Goal: Information Seeking & Learning: Learn about a topic

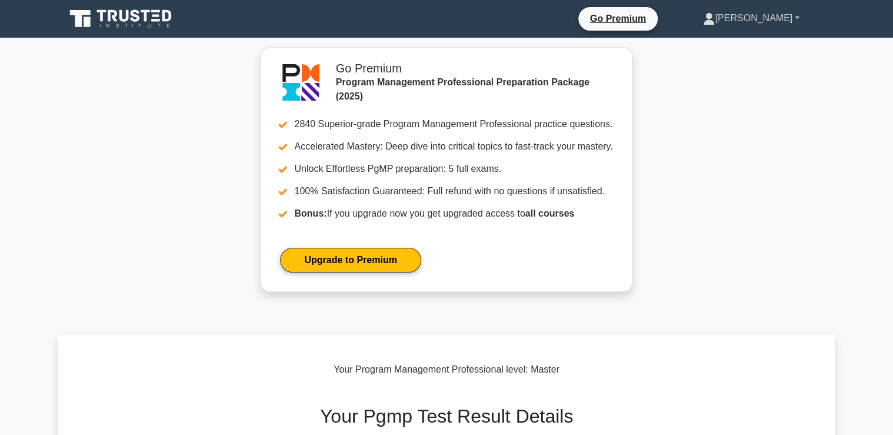
click at [773, 20] on link "[PERSON_NAME]" at bounding box center [751, 18] width 153 height 24
click at [734, 44] on link "Profile" at bounding box center [721, 45] width 93 height 19
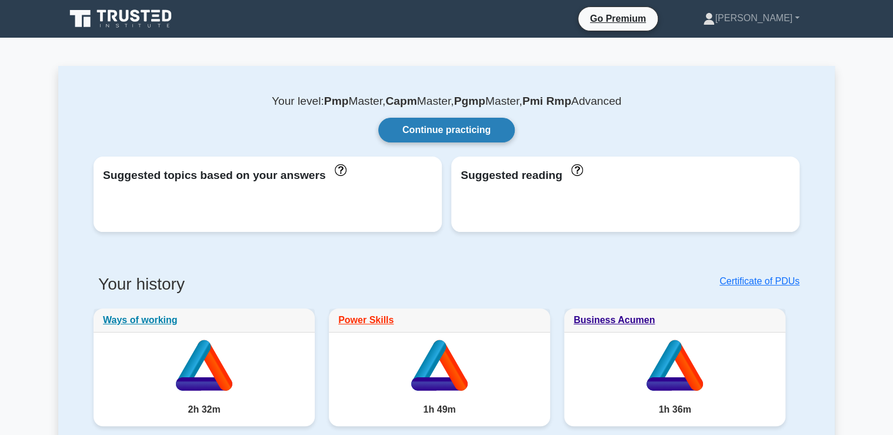
click at [435, 132] on link "Continue practicing" at bounding box center [446, 130] width 137 height 25
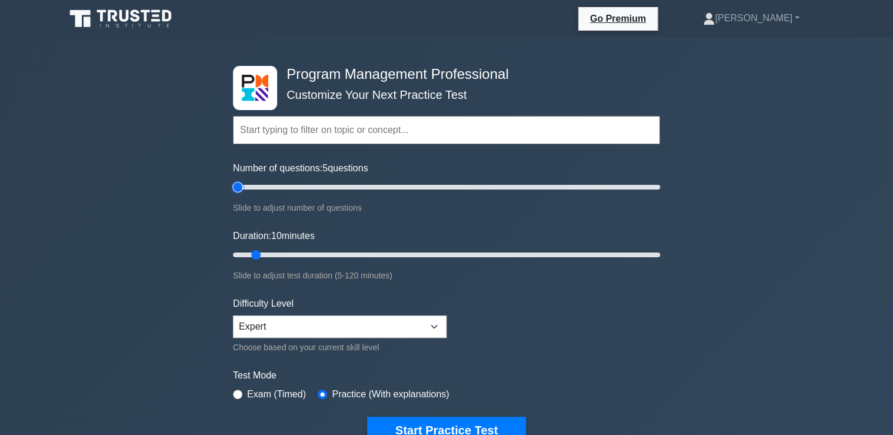
drag, startPoint x: 247, startPoint y: 184, endPoint x: 244, endPoint y: 191, distance: 8.0
type input "5"
click at [240, 184] on input "Number of questions: 5 questions" at bounding box center [446, 187] width 427 height 14
drag, startPoint x: 259, startPoint y: 254, endPoint x: 293, endPoint y: 253, distance: 33.6
type input "20"
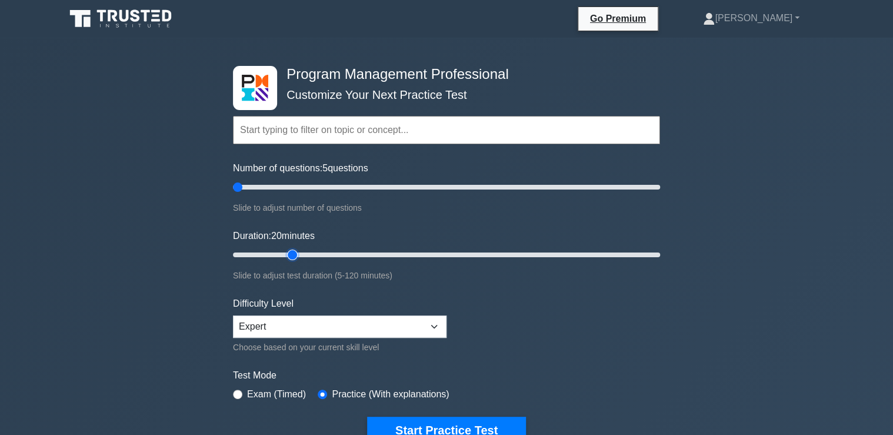
click at [293, 253] on input "Duration: 20 minutes" at bounding box center [446, 255] width 427 height 14
click at [428, 428] on button "Start Practice Test" at bounding box center [446, 430] width 159 height 27
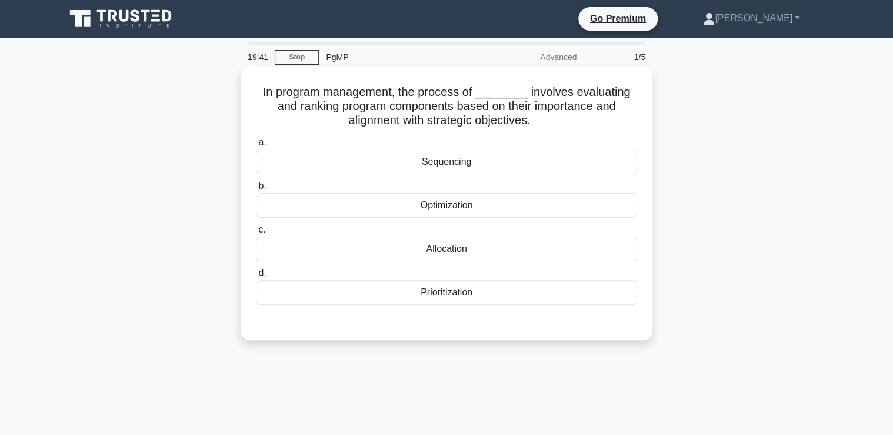
click at [451, 297] on div "Prioritization" at bounding box center [446, 292] width 381 height 25
click at [256, 277] on input "d. Prioritization" at bounding box center [256, 273] width 0 height 8
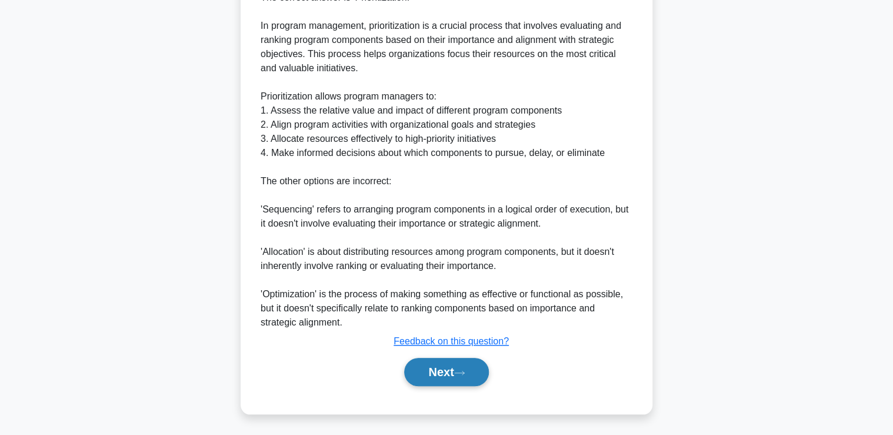
click at [444, 370] on button "Next" at bounding box center [446, 372] width 84 height 28
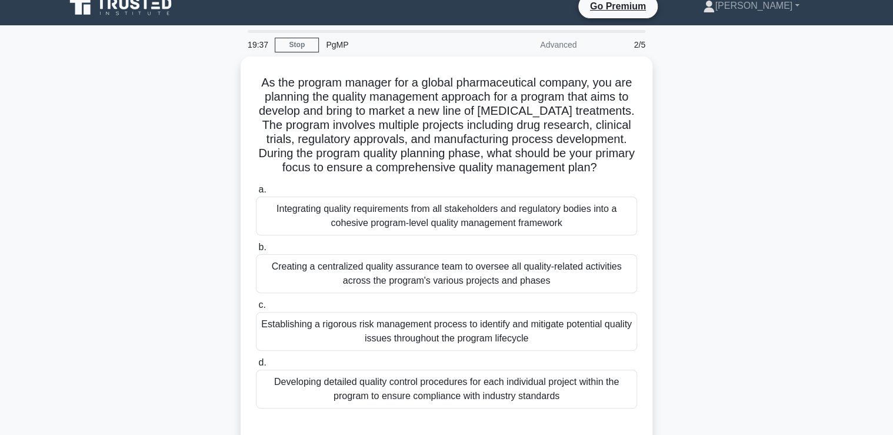
scroll to position [59, 0]
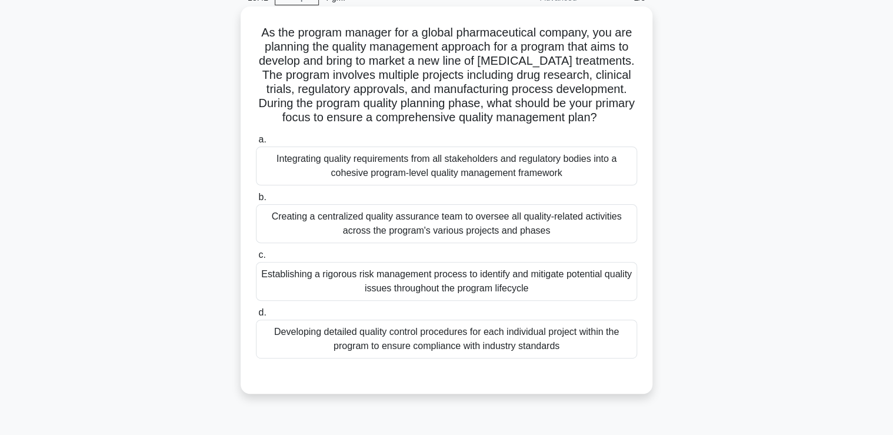
click at [339, 165] on div "Integrating quality requirements from all stakeholders and regulatory bodies in…" at bounding box center [446, 166] width 381 height 39
click at [256, 144] on input "a. Integrating quality requirements from all stakeholders and regulatory bodies…" at bounding box center [256, 140] width 0 height 8
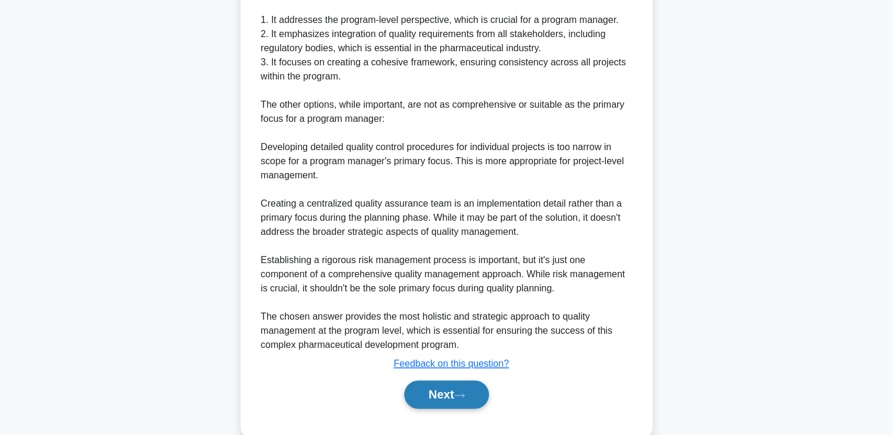
scroll to position [628, 0]
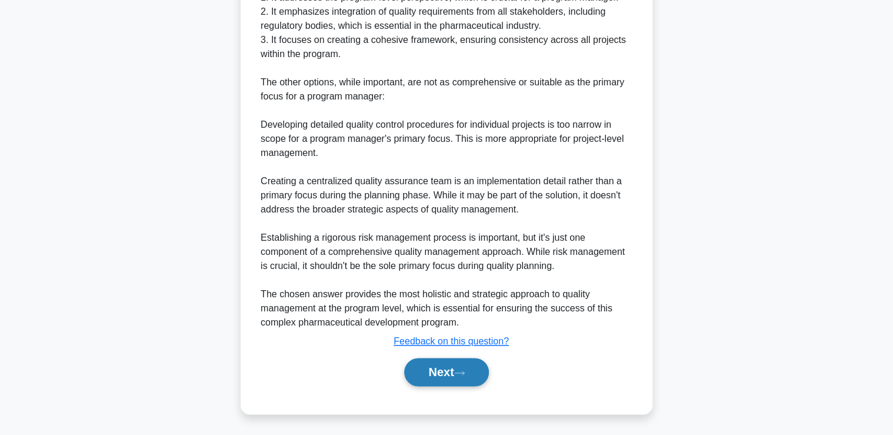
click at [452, 368] on button "Next" at bounding box center [446, 372] width 84 height 28
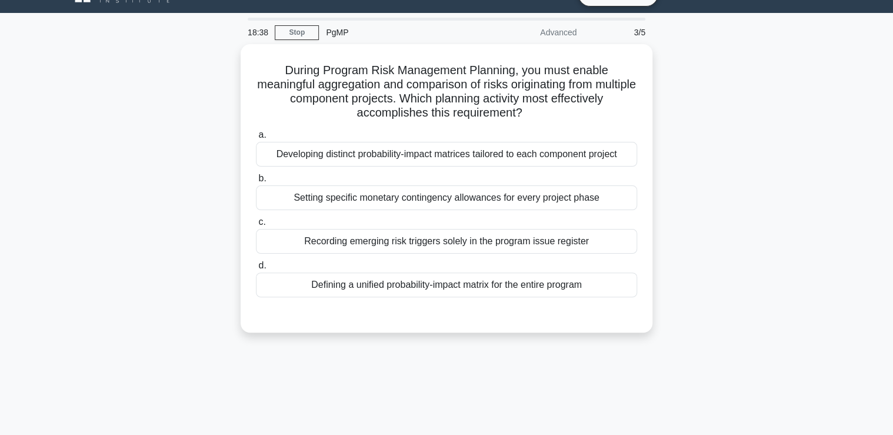
scroll to position [12, 0]
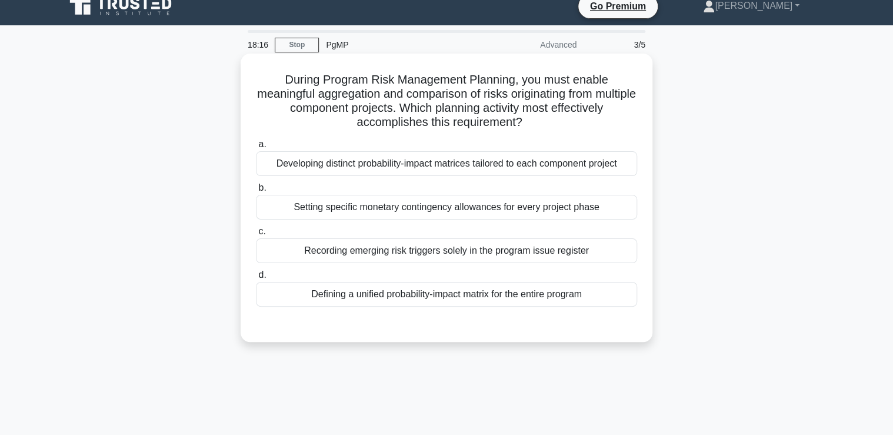
click at [395, 295] on div "Defining a unified probability-impact matrix for the entire program" at bounding box center [446, 294] width 381 height 25
click at [256, 279] on input "d. Defining a unified probability-impact matrix for the entire program" at bounding box center [256, 275] width 0 height 8
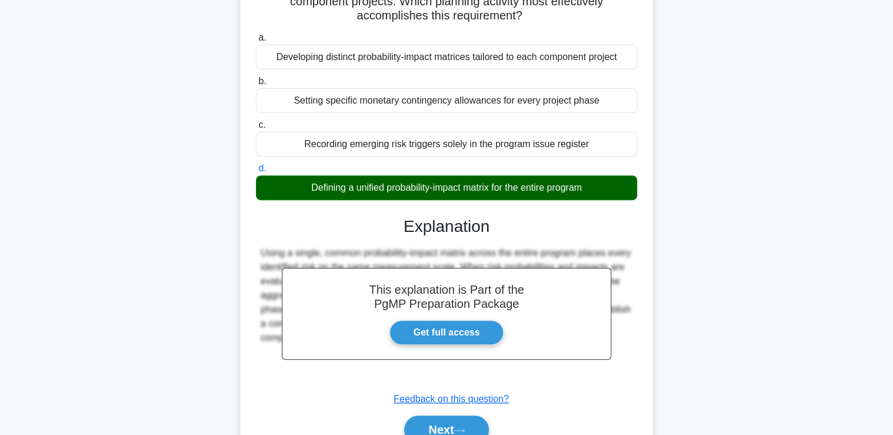
scroll to position [201, 0]
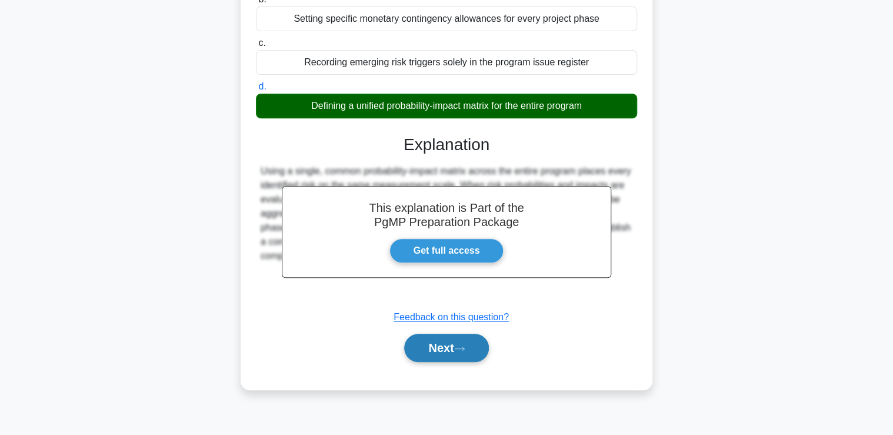
click at [444, 350] on button "Next" at bounding box center [446, 348] width 84 height 28
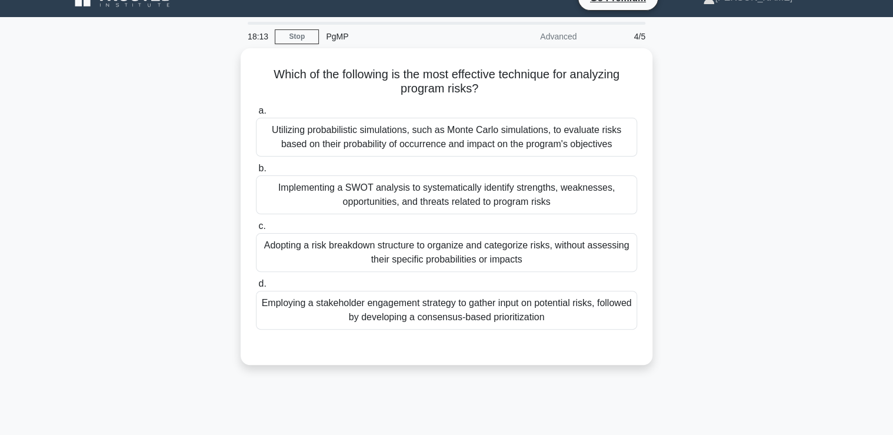
scroll to position [12, 0]
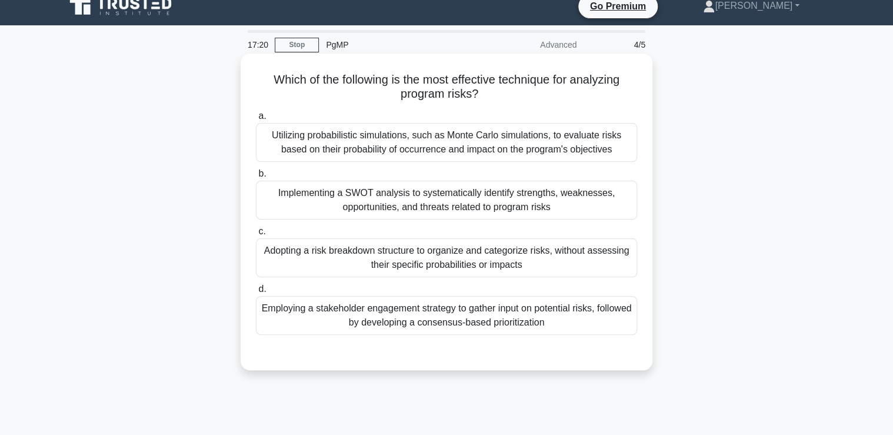
click at [457, 318] on div "Employing a stakeholder engagement strategy to gather input on potential risks,…" at bounding box center [446, 315] width 381 height 39
click at [256, 293] on input "d. Employing a stakeholder engagement strategy to gather input on potential ris…" at bounding box center [256, 289] width 0 height 8
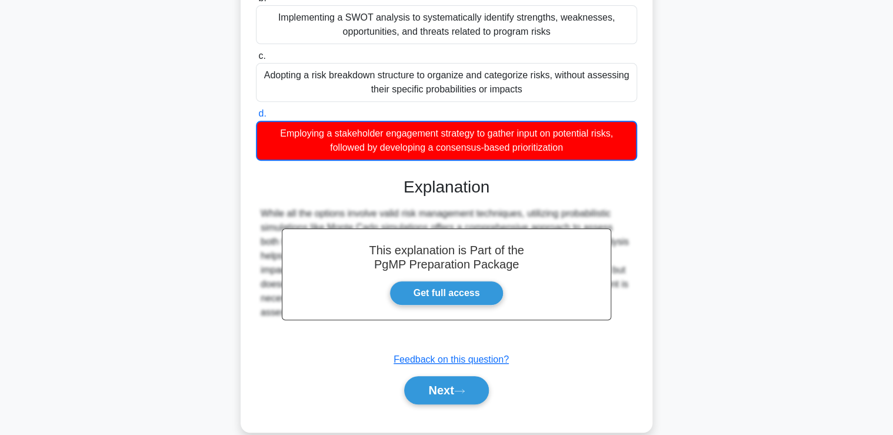
scroll to position [206, 0]
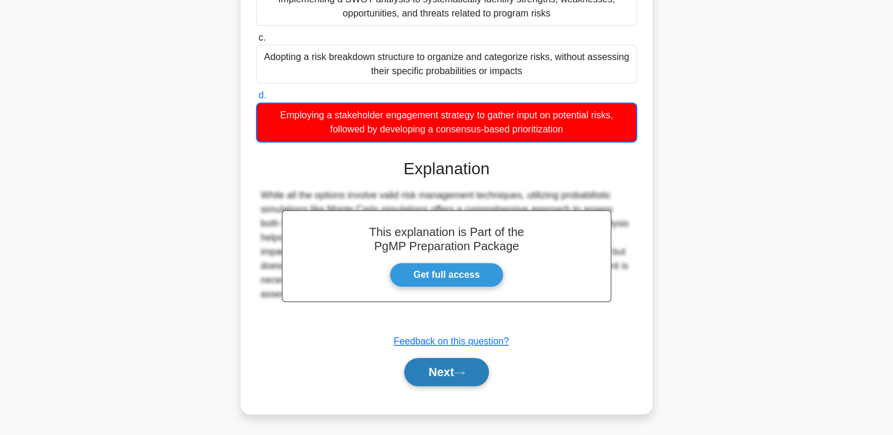
click at [467, 376] on button "Next" at bounding box center [446, 372] width 84 height 28
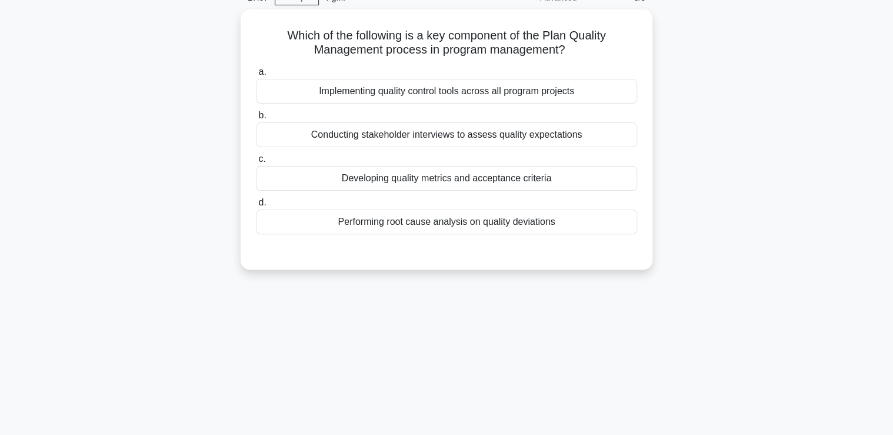
scroll to position [12, 0]
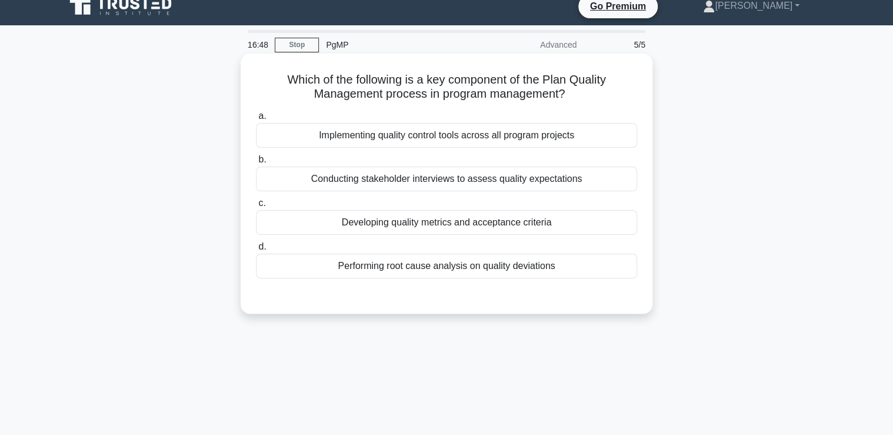
click at [447, 224] on div "Developing quality metrics and acceptance criteria" at bounding box center [446, 222] width 381 height 25
click at [256, 207] on input "c. Developing quality metrics and acceptance criteria" at bounding box center [256, 203] width 0 height 8
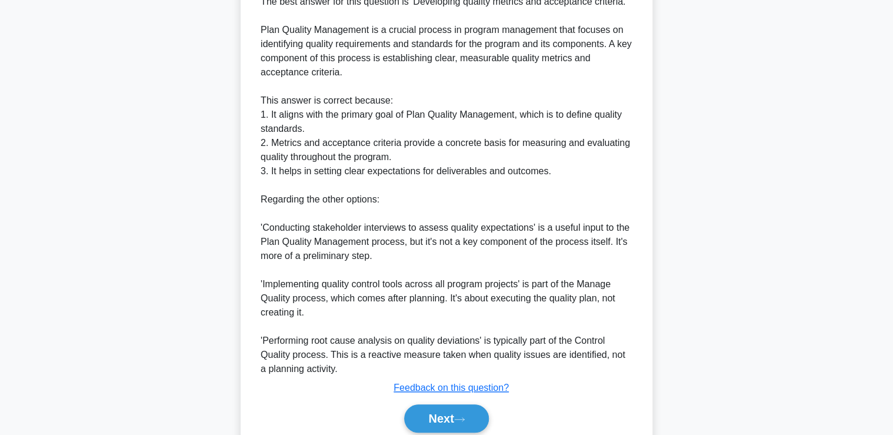
scroll to position [388, 0]
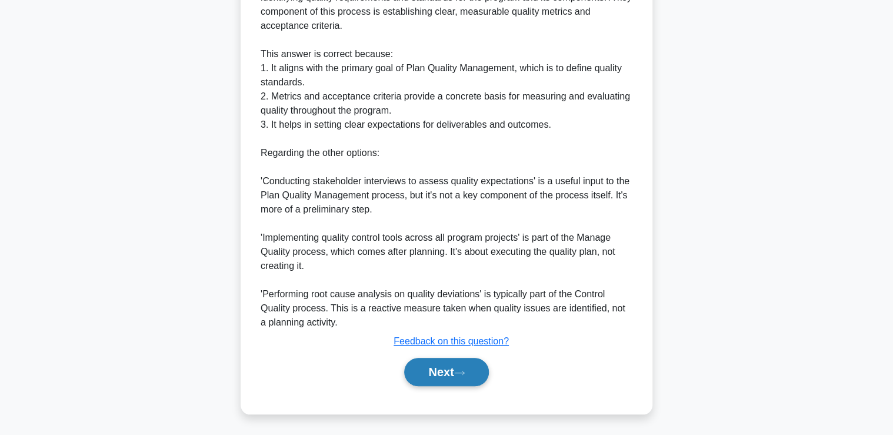
click at [467, 365] on button "Next" at bounding box center [446, 372] width 84 height 28
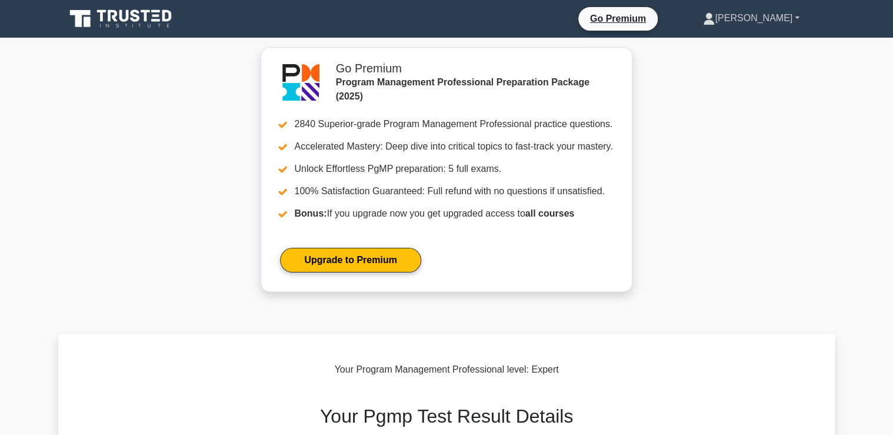
click at [759, 16] on link "[PERSON_NAME]" at bounding box center [751, 18] width 153 height 24
click at [744, 47] on link "Profile" at bounding box center [721, 45] width 93 height 19
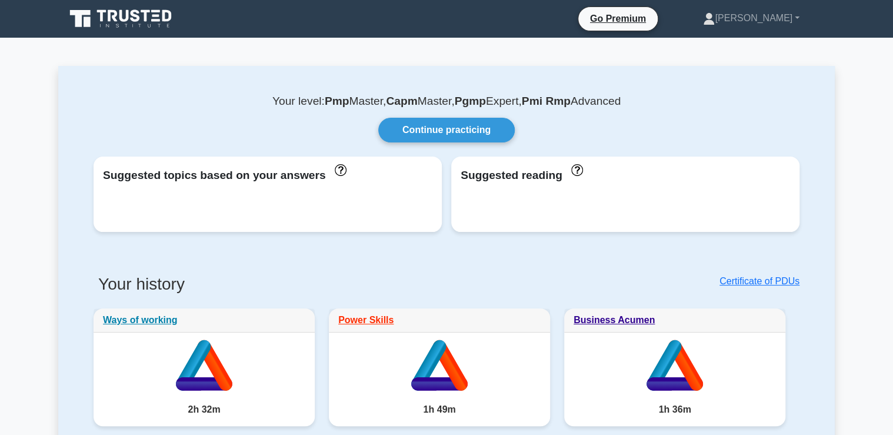
click at [122, 22] on icon at bounding box center [121, 19] width 113 height 22
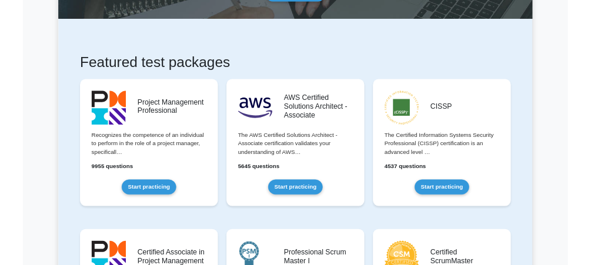
scroll to position [141, 0]
